Goal: Transaction & Acquisition: Register for event/course

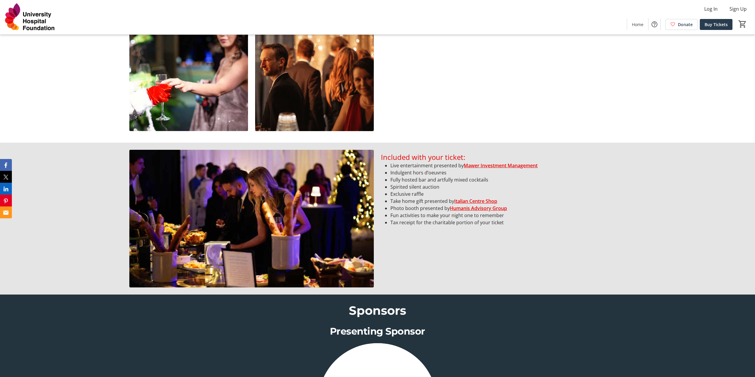
scroll to position [504, 0]
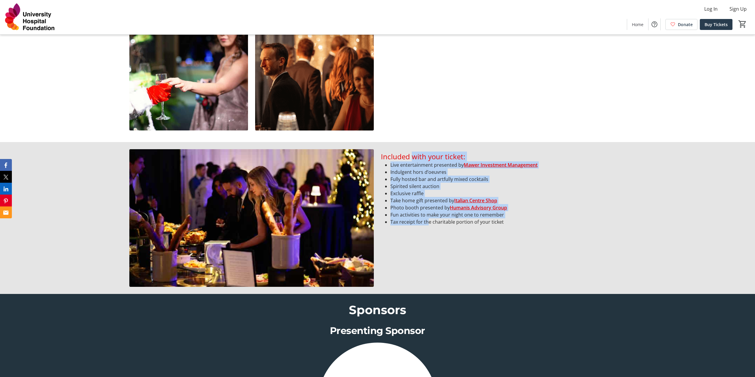
drag, startPoint x: 427, startPoint y: 223, endPoint x: 413, endPoint y: 147, distance: 77.9
click at [413, 147] on div "Included with your ticket: Live entertainment presented by Mawer Investment Man…" at bounding box center [377, 218] width 755 height 152
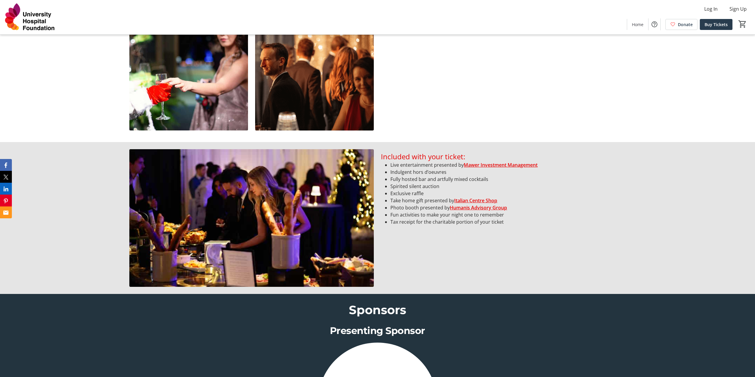
click at [560, 248] on div "Included with your ticket: Live entertainment presented by Mawer Investment Man…" at bounding box center [503, 218] width 244 height 138
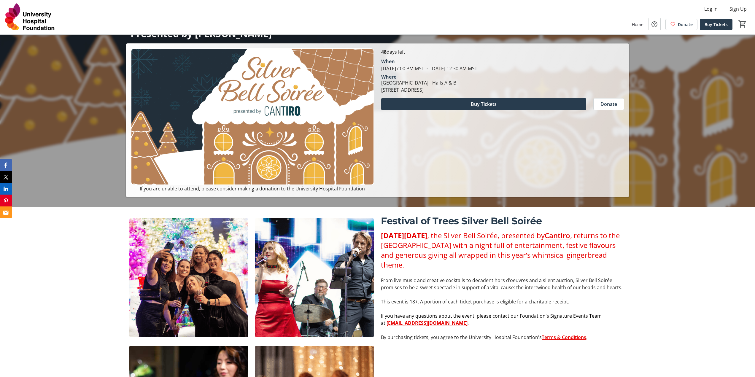
scroll to position [148, 0]
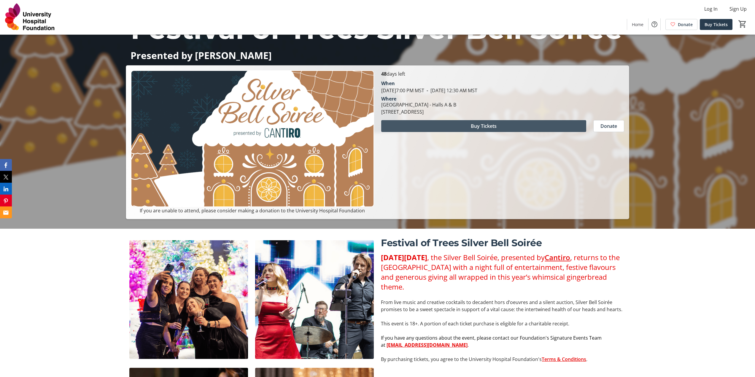
click at [454, 127] on span at bounding box center [483, 126] width 205 height 14
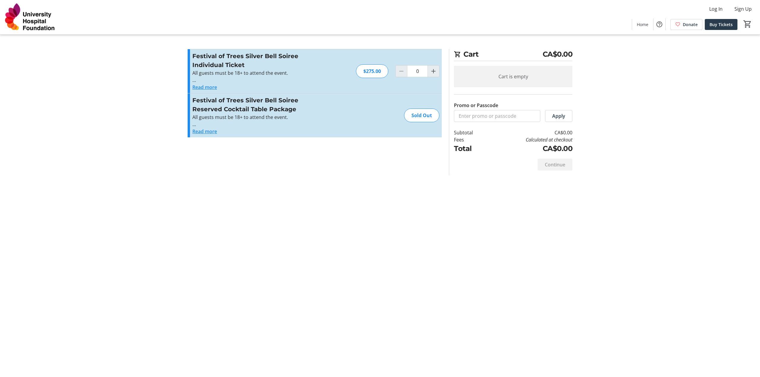
drag, startPoint x: 210, startPoint y: 57, endPoint x: 302, endPoint y: 89, distance: 97.6
click at [302, 89] on div "Festival of Trees Silver Bell Soiree Individual Ticket All guests must be 18+ t…" at bounding box center [257, 71] width 130 height 39
click at [308, 110] on h3 "Festival of Trees Silver Bell Soiree Reserved Cocktail Table Package" at bounding box center [257, 105] width 130 height 18
click at [430, 71] on mat-icon "Increment by one" at bounding box center [433, 71] width 7 height 7
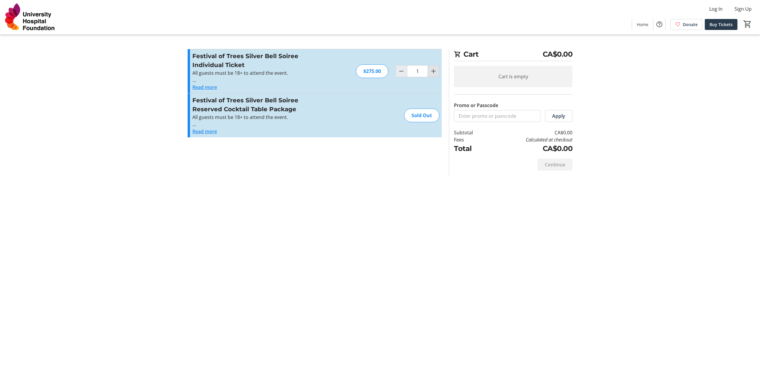
type input "2"
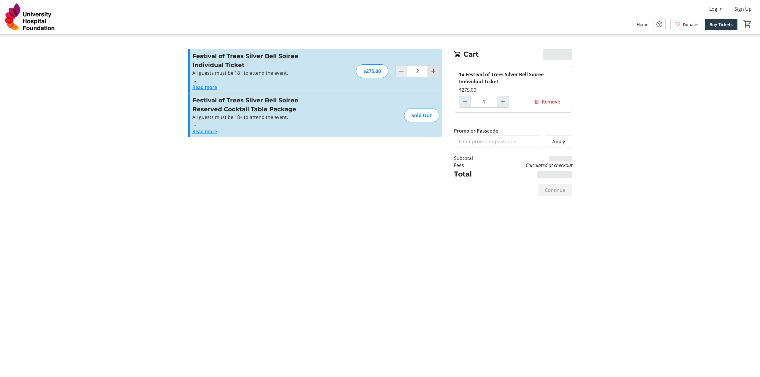
type input "2"
click at [550, 98] on span "Remove" at bounding box center [551, 101] width 18 height 7
type input "0"
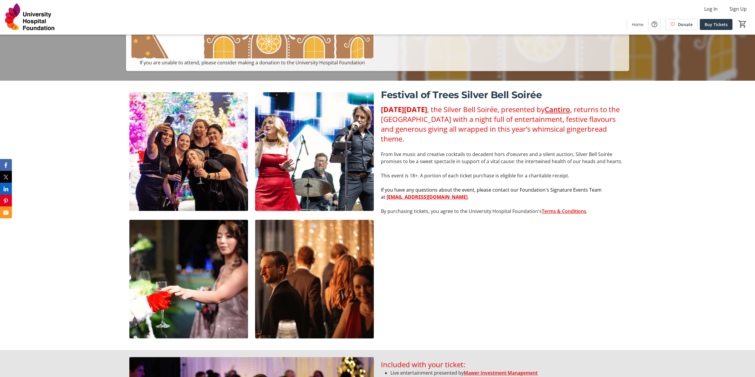
scroll to position [297, 0]
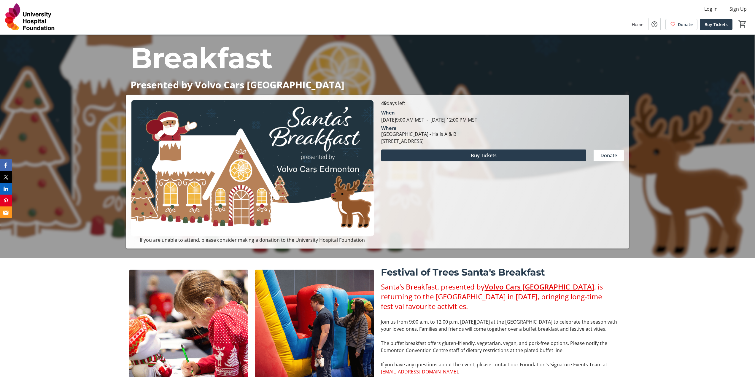
scroll to position [89, 0]
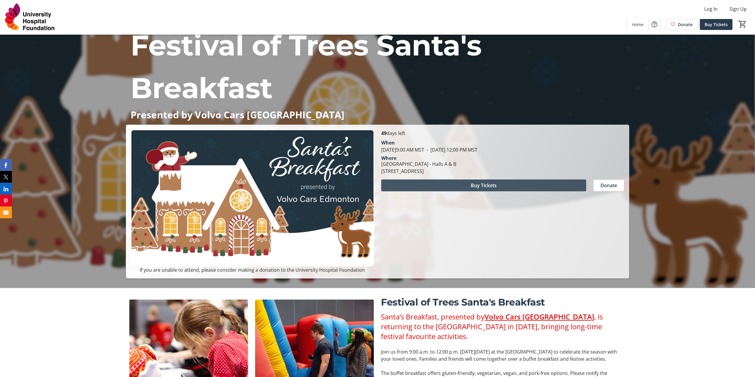
click at [457, 181] on span at bounding box center [483, 185] width 205 height 14
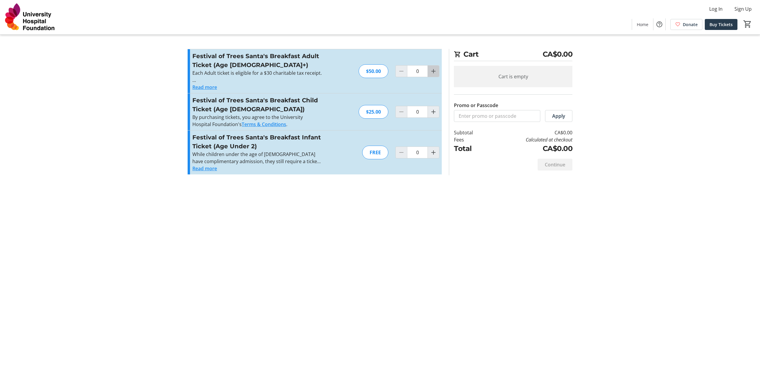
click at [432, 72] on mat-icon "Increment by one" at bounding box center [433, 71] width 7 height 7
type input "2"
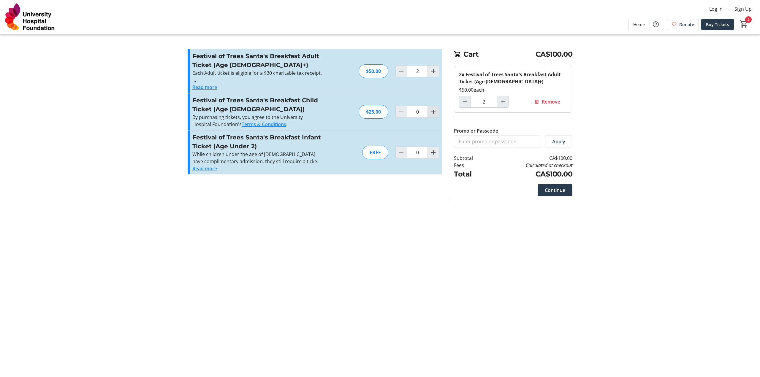
click at [432, 115] on mat-icon "Increment by one" at bounding box center [433, 111] width 7 height 7
type input "3"
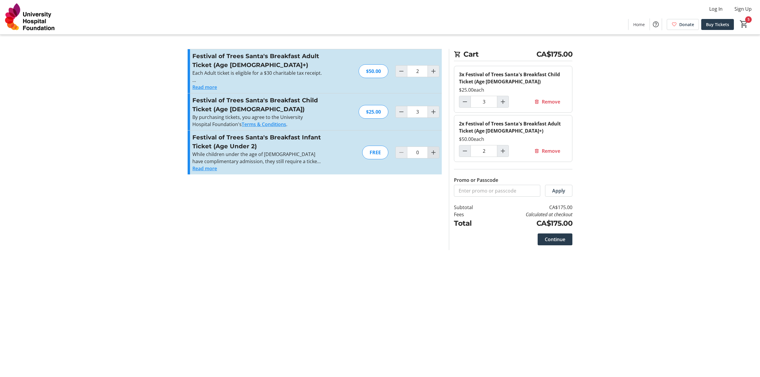
click at [435, 155] on mat-icon "Increment by one" at bounding box center [433, 152] width 7 height 7
type input "1"
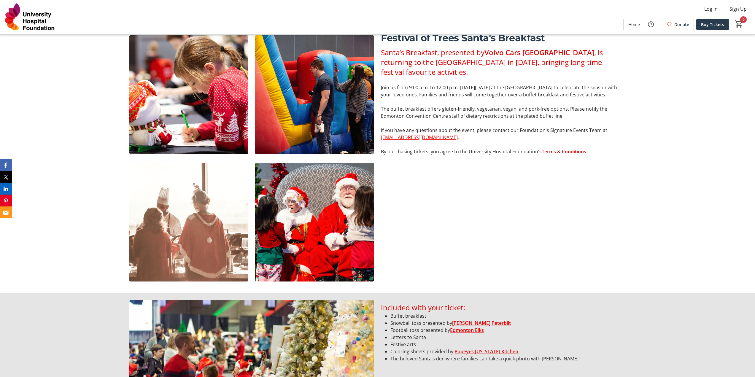
scroll to position [326, 0]
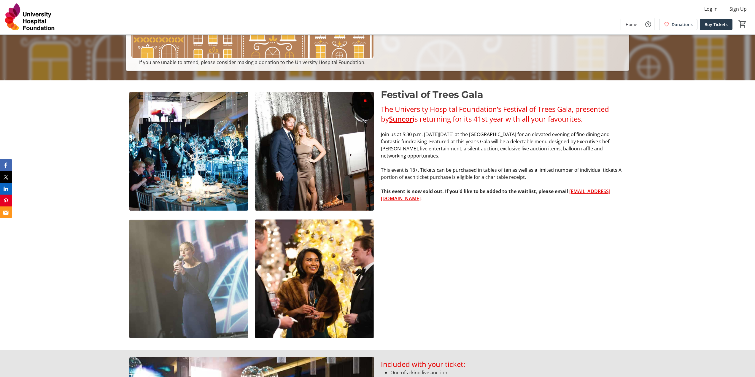
scroll to position [475, 0]
